Goal: Transaction & Acquisition: Purchase product/service

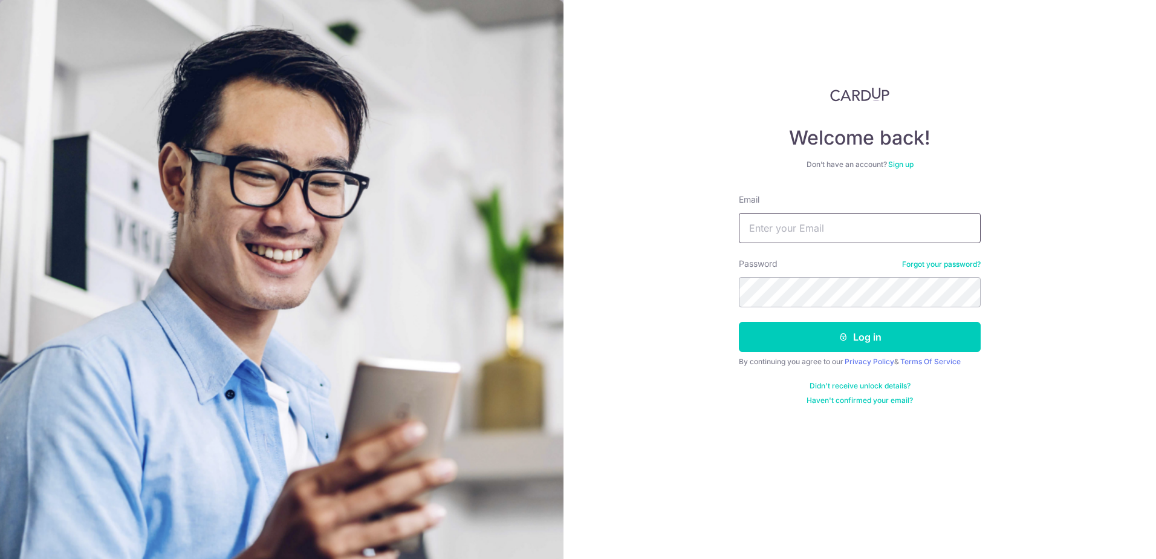
click at [809, 228] on input "Email" at bounding box center [860, 228] width 242 height 30
type input "k3nn3th03@hotmail.com"
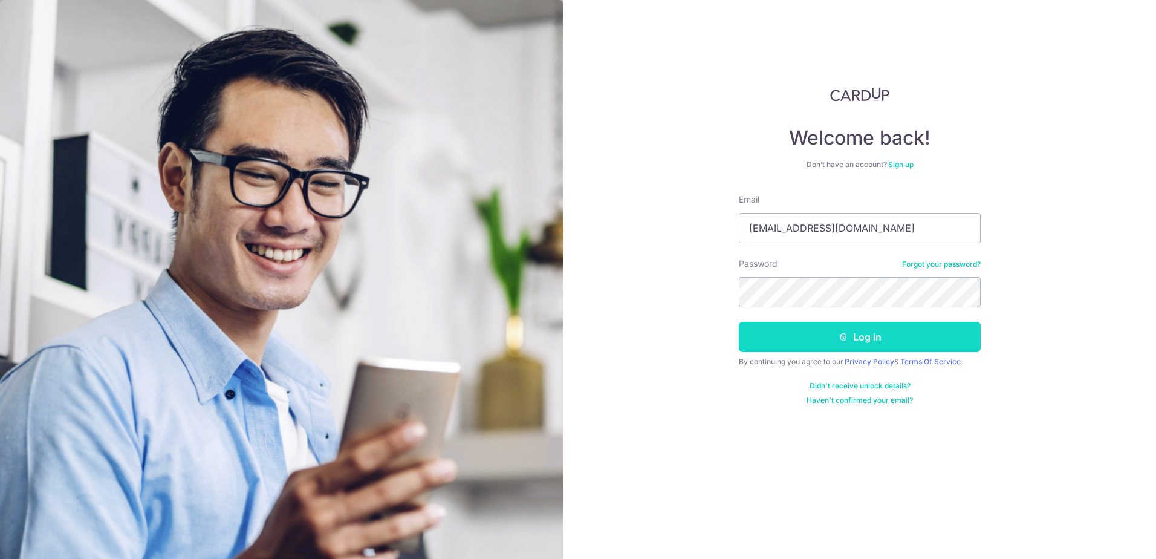
click at [867, 334] on button "Log in" at bounding box center [860, 337] width 242 height 30
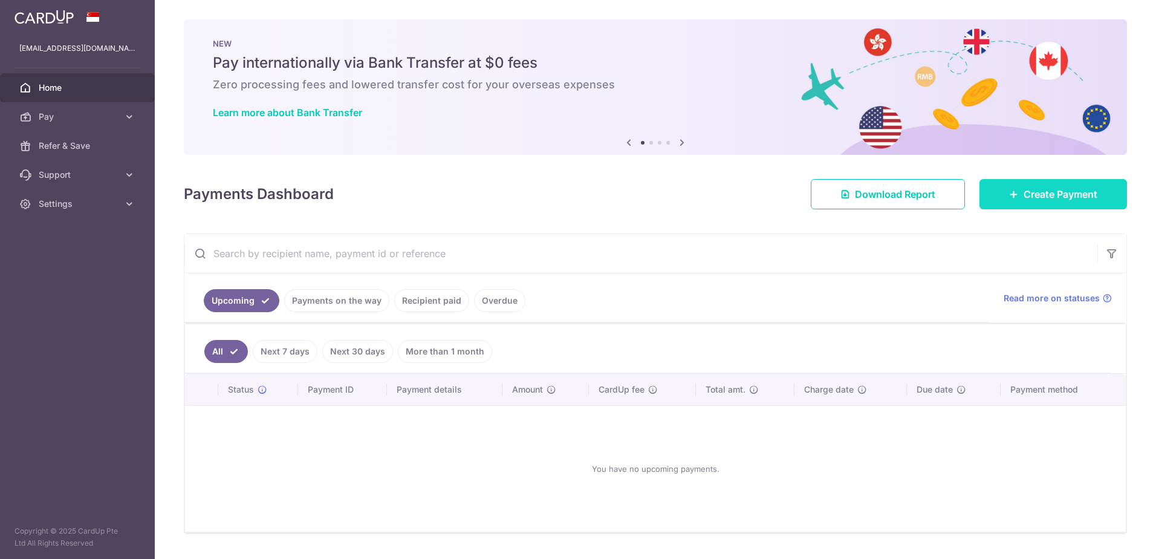
click at [1024, 194] on span "Create Payment" at bounding box center [1061, 194] width 74 height 15
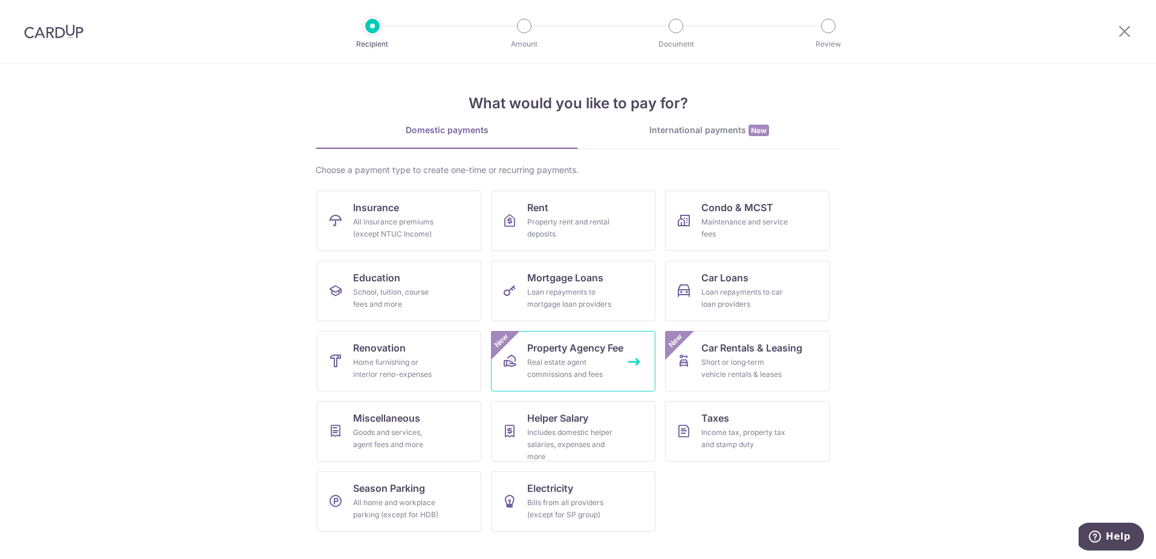
click at [543, 366] on div "Real estate agent commissions and fees" at bounding box center [570, 368] width 87 height 24
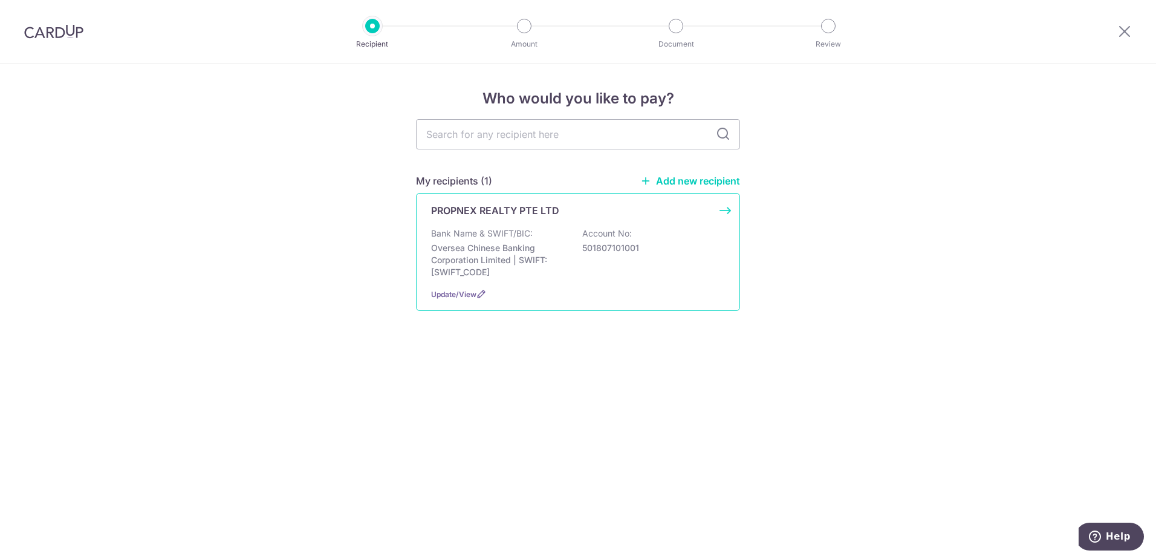
click at [482, 248] on p "Oversea Chinese Banking Corporation Limited | SWIFT: OCBCSGSGXXX" at bounding box center [498, 260] width 135 height 36
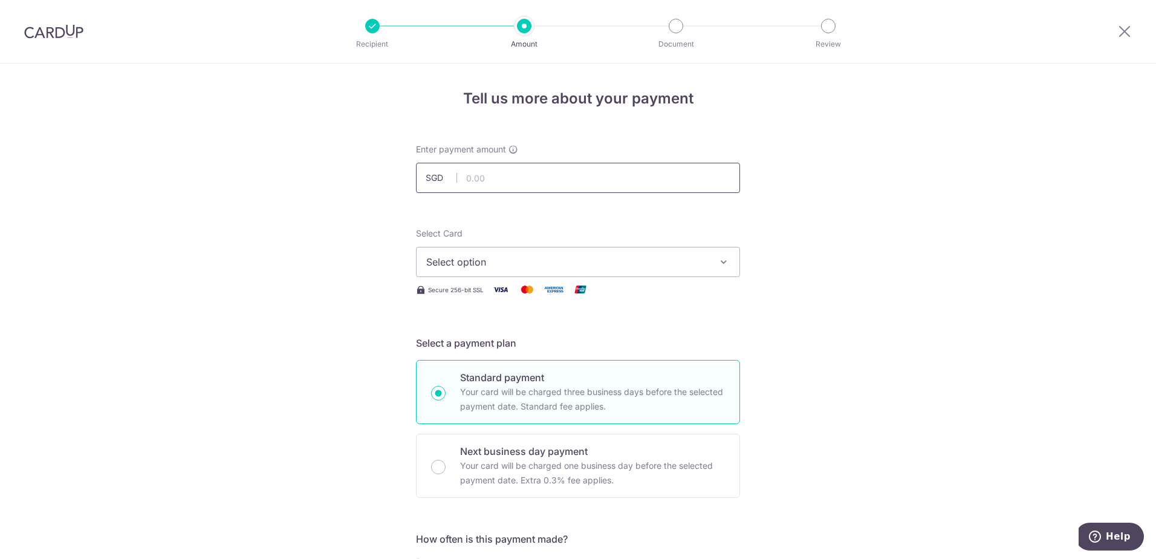
click at [499, 169] on input "text" at bounding box center [578, 178] width 324 height 30
type input "20,710.00"
click at [597, 254] on button "Select option" at bounding box center [578, 262] width 324 height 30
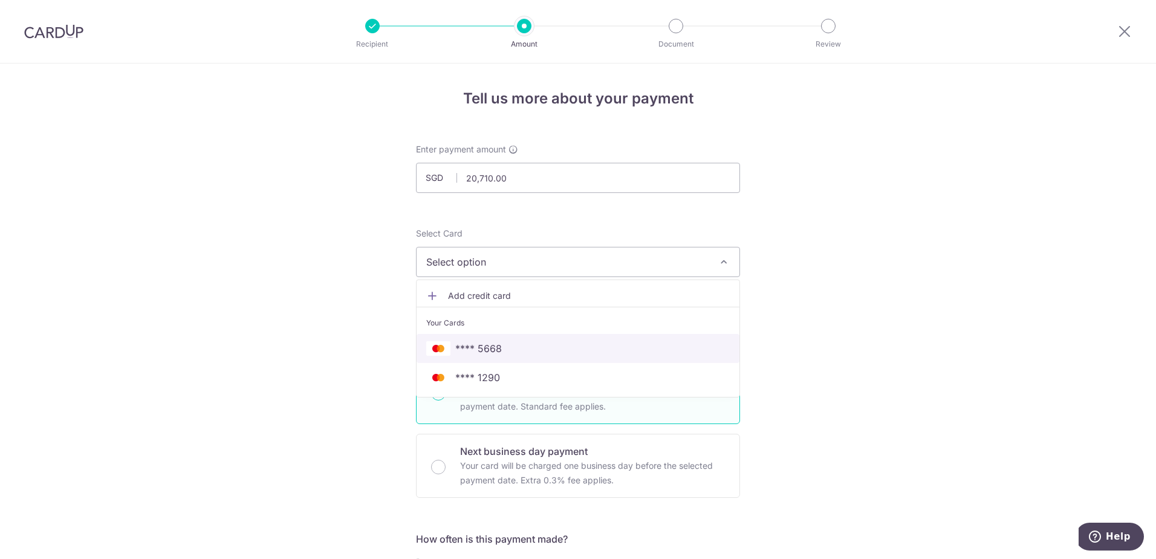
click at [573, 348] on span "**** 5668" at bounding box center [578, 348] width 304 height 15
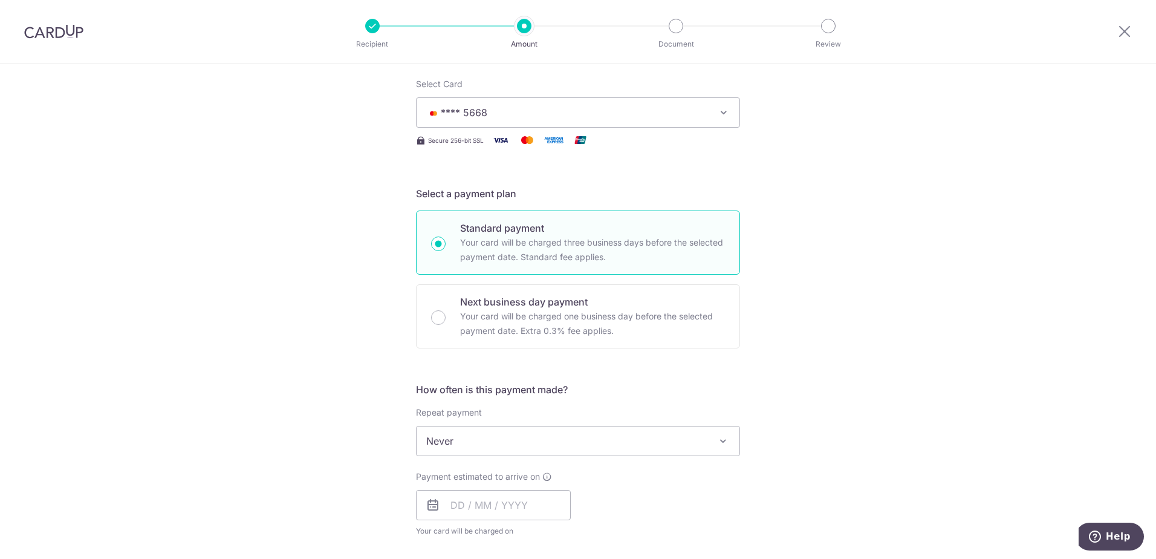
scroll to position [181, 0]
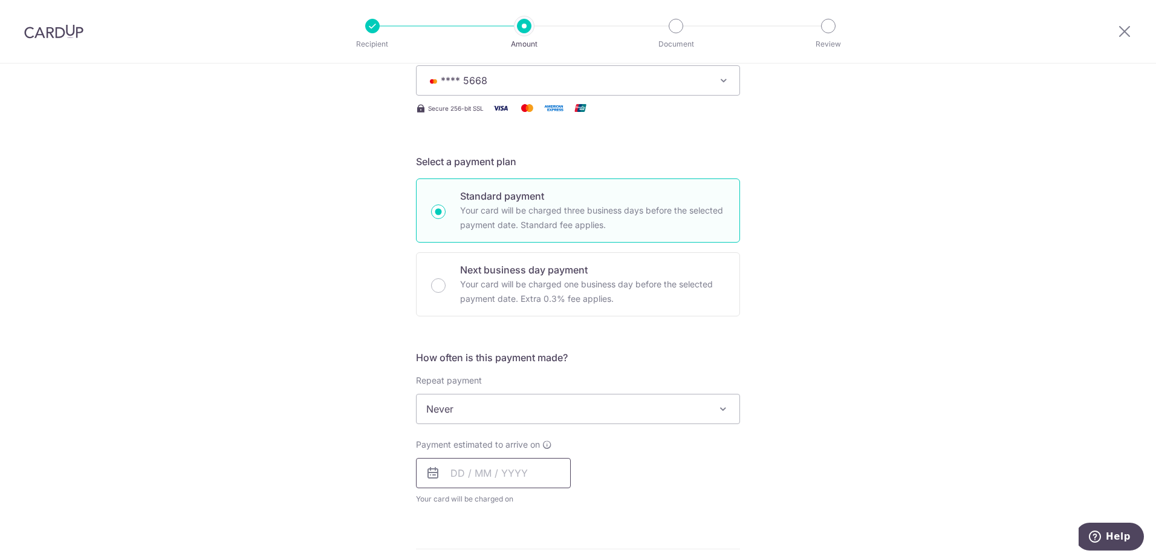
click at [514, 465] on input "text" at bounding box center [493, 473] width 155 height 30
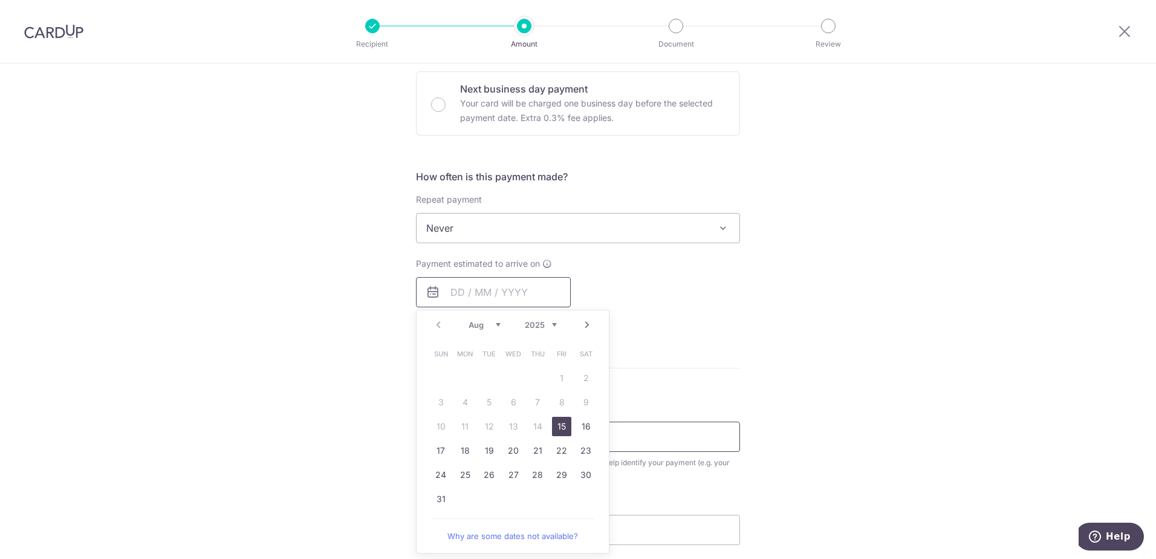
scroll to position [363, 0]
click at [558, 423] on link "15" at bounding box center [561, 425] width 19 height 19
type input "[DATE]"
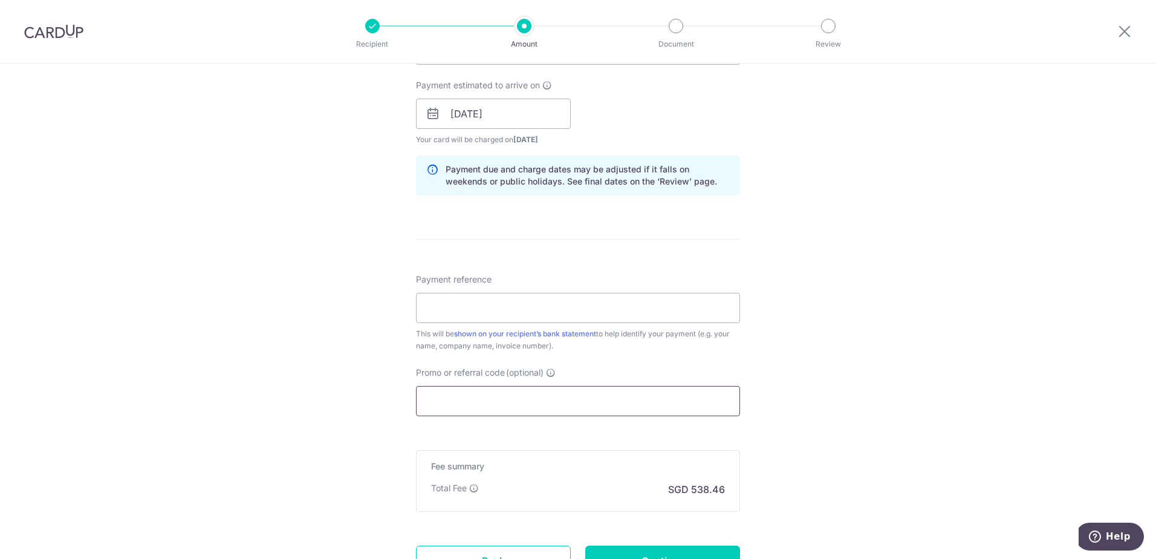
scroll to position [544, 0]
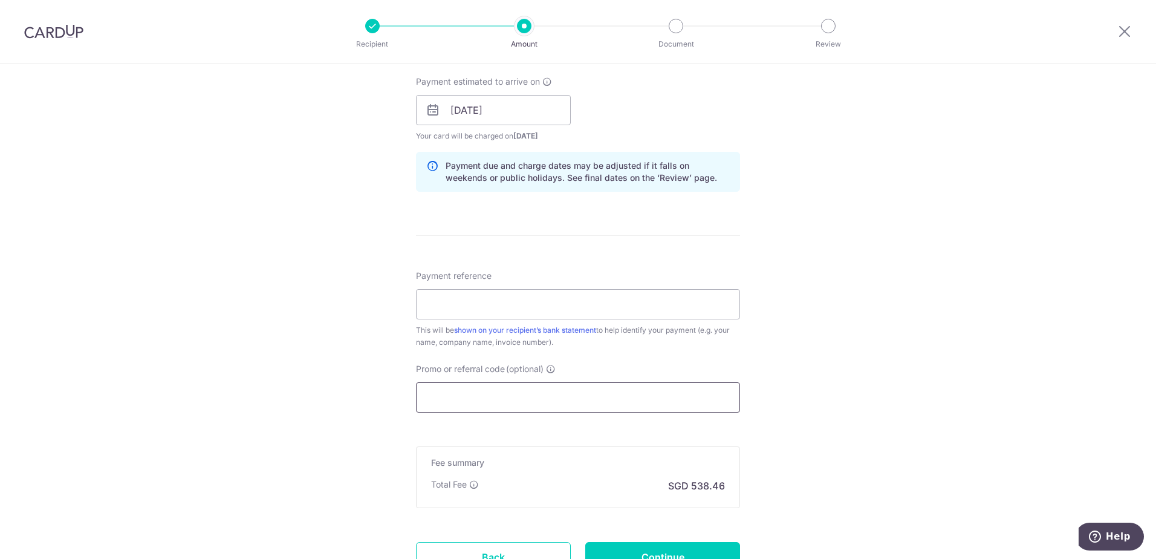
click at [466, 402] on input "Promo or referral code (optional)" at bounding box center [578, 397] width 324 height 30
paste input "OFF225"
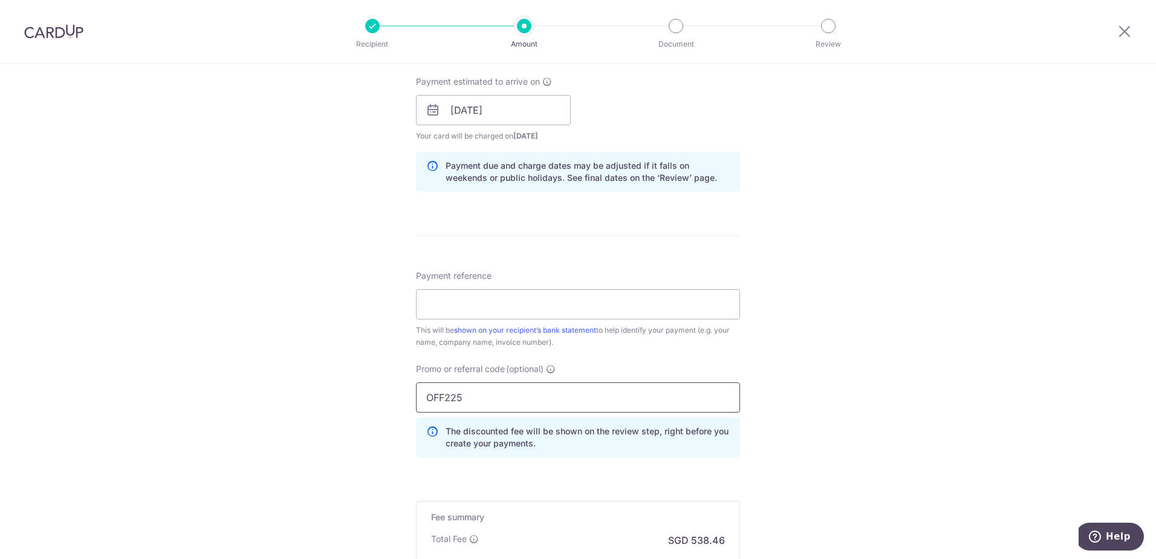
type input "OFF225"
click at [813, 412] on div "Tell us more about your payment Enter payment amount SGD 20,710.00 20710.00 Sel…" at bounding box center [578, 118] width 1156 height 1198
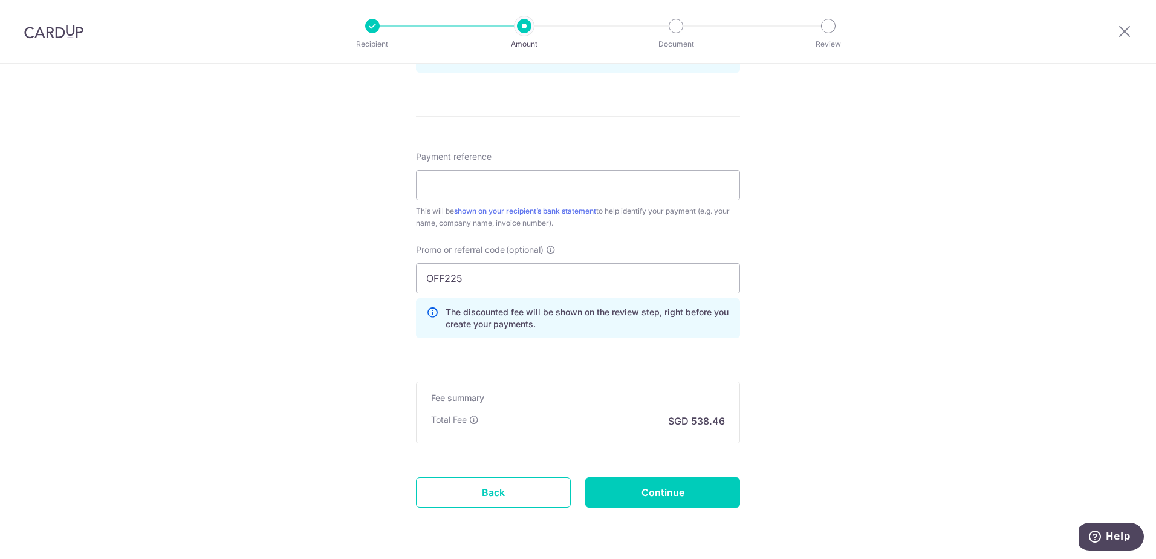
scroll to position [665, 0]
click at [676, 489] on input "Continue" at bounding box center [662, 490] width 155 height 30
type input "Create Schedule"
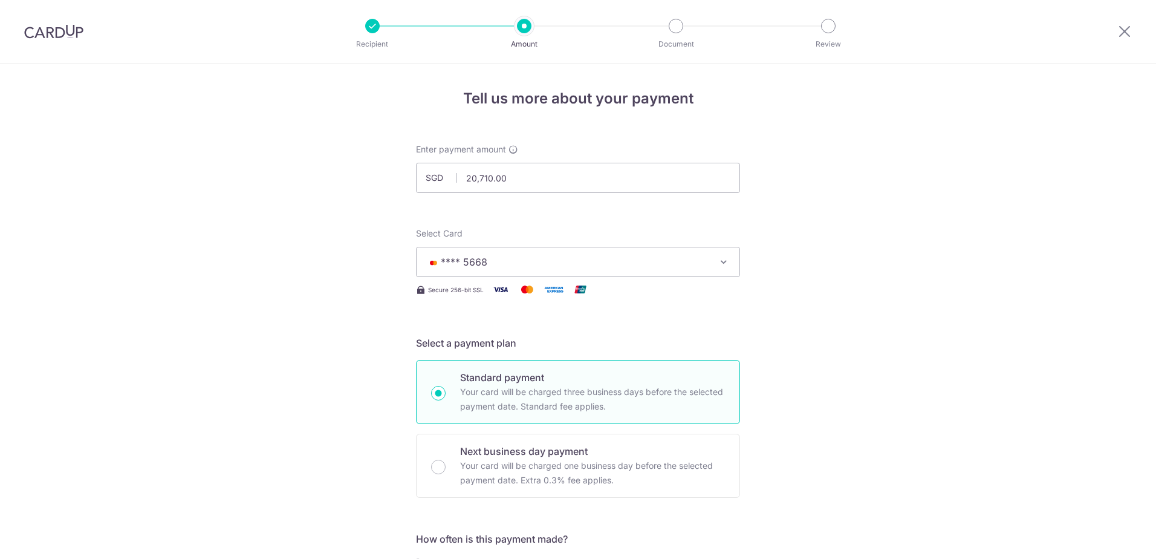
scroll to position [720, 0]
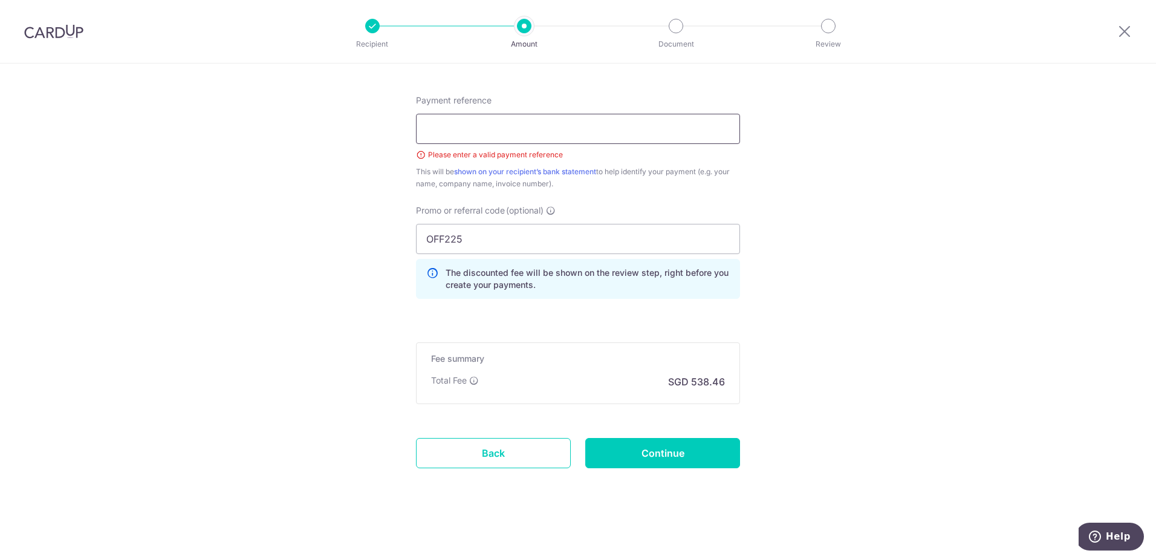
click at [497, 131] on input "Payment reference" at bounding box center [578, 129] width 324 height 30
type input "px250601950"
click at [641, 456] on input "Continue" at bounding box center [662, 453] width 155 height 30
type input "Create Schedule"
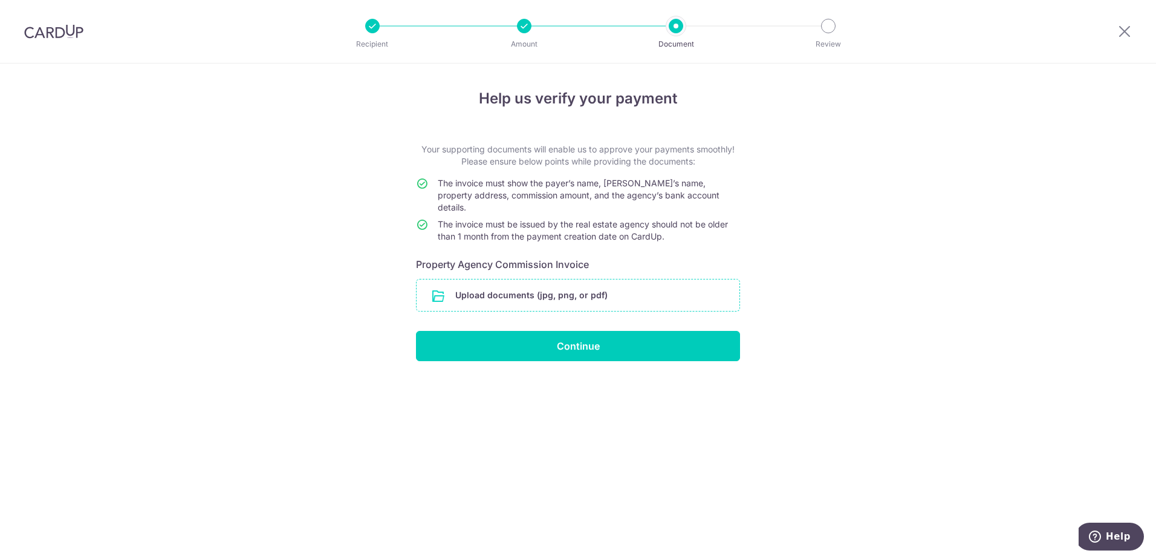
click at [569, 281] on input "file" at bounding box center [578, 294] width 323 height 31
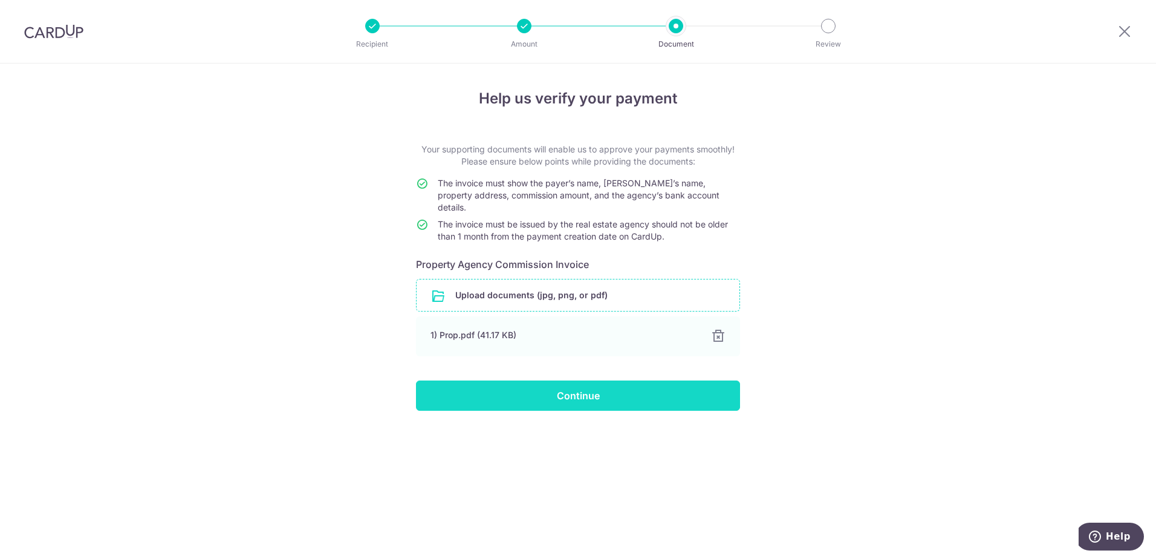
click at [590, 387] on input "Continue" at bounding box center [578, 395] width 324 height 30
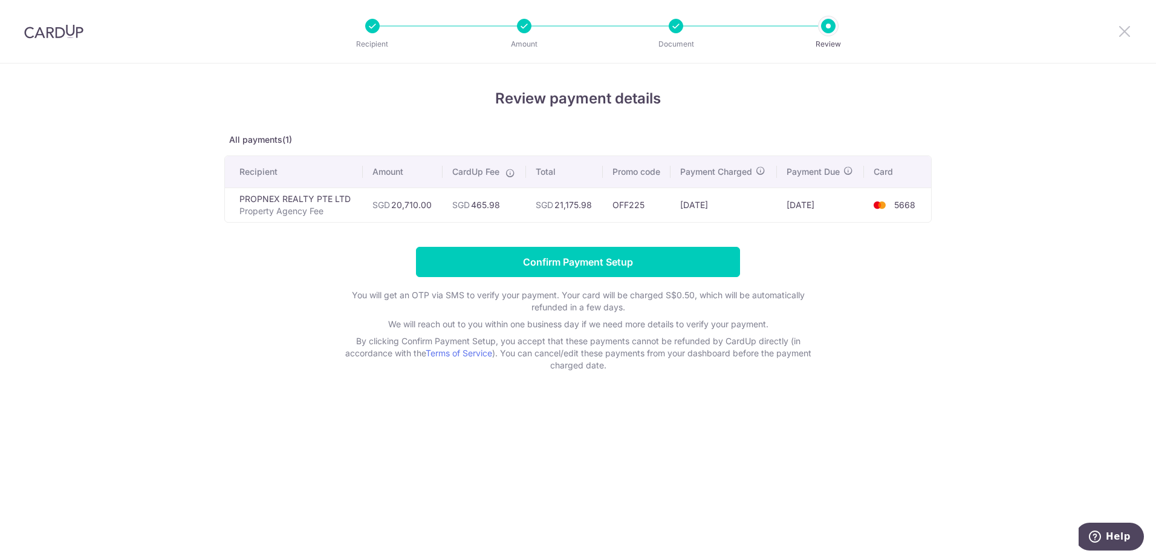
click at [1123, 33] on icon at bounding box center [1125, 31] width 15 height 15
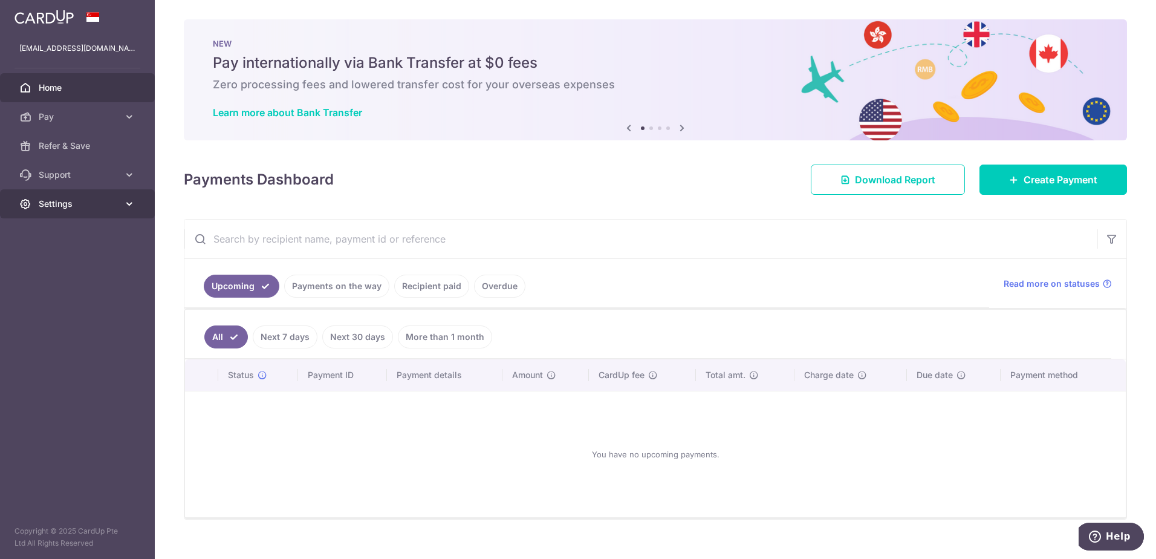
click at [48, 205] on span "Settings" at bounding box center [79, 204] width 80 height 12
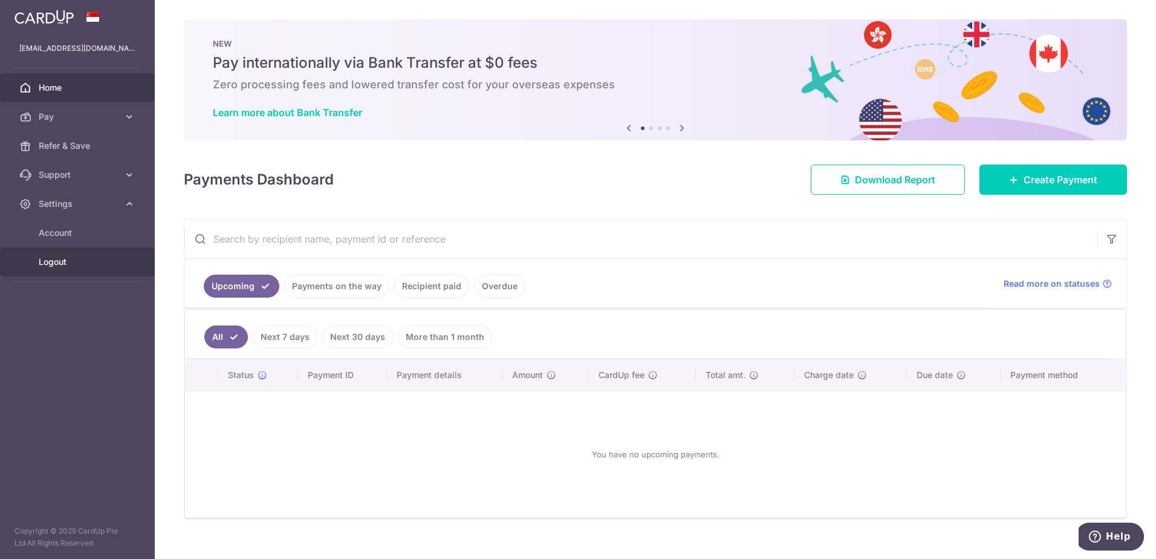
click at [65, 265] on span "Logout" at bounding box center [79, 262] width 80 height 12
